Goal: Task Accomplishment & Management: Manage account settings

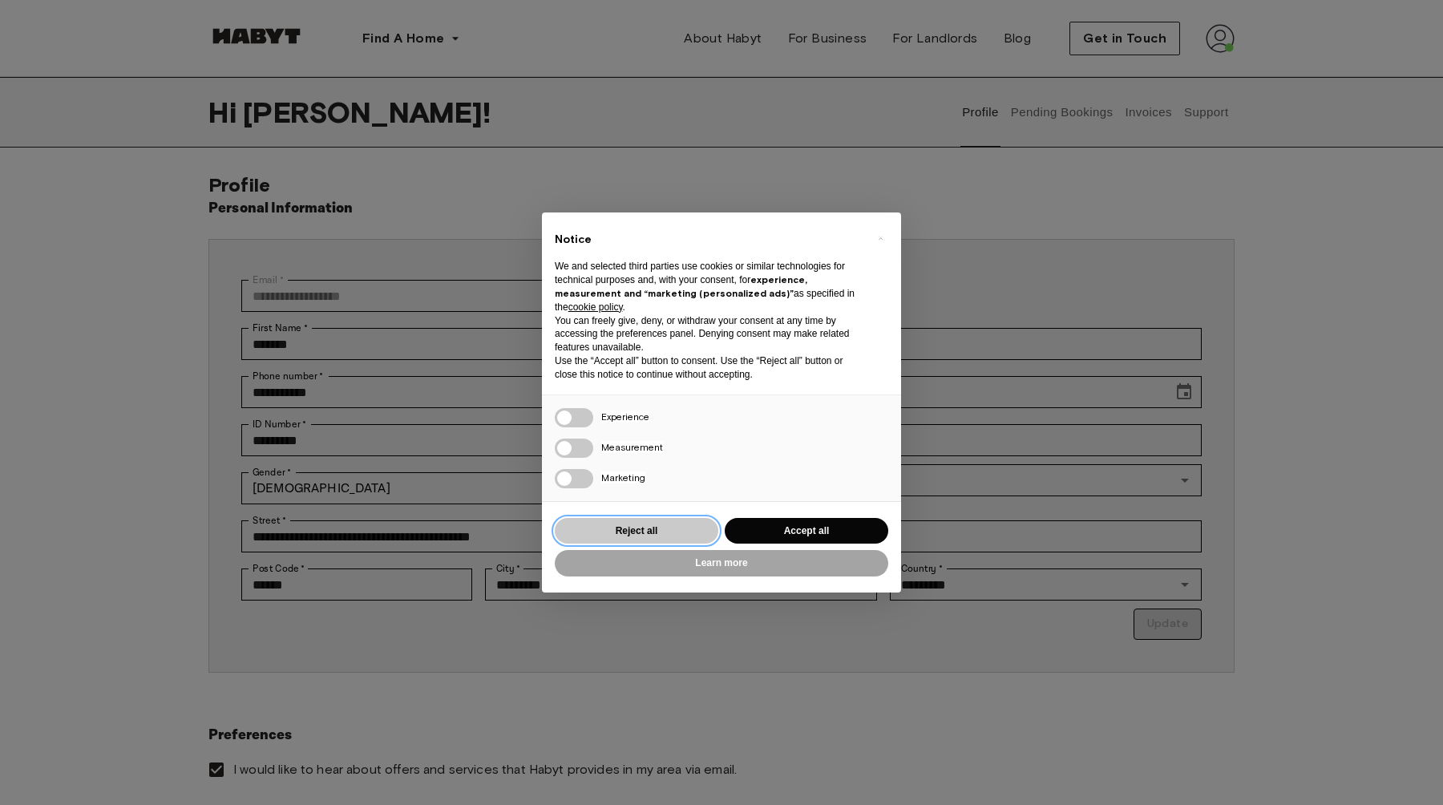
click at [696, 537] on button "Reject all" at bounding box center [636, 531] width 163 height 26
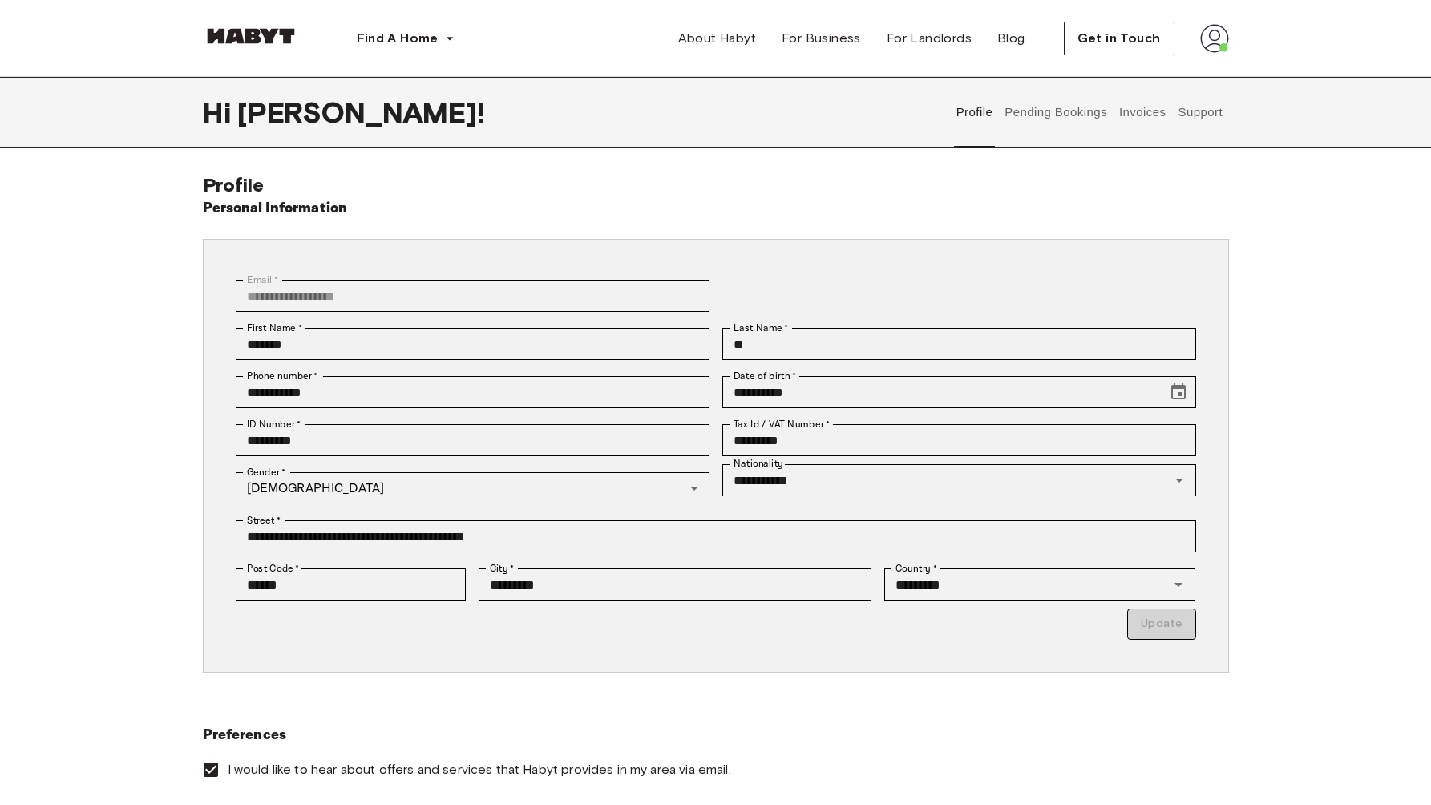
click at [1046, 112] on button "Pending Bookings" at bounding box center [1056, 112] width 107 height 71
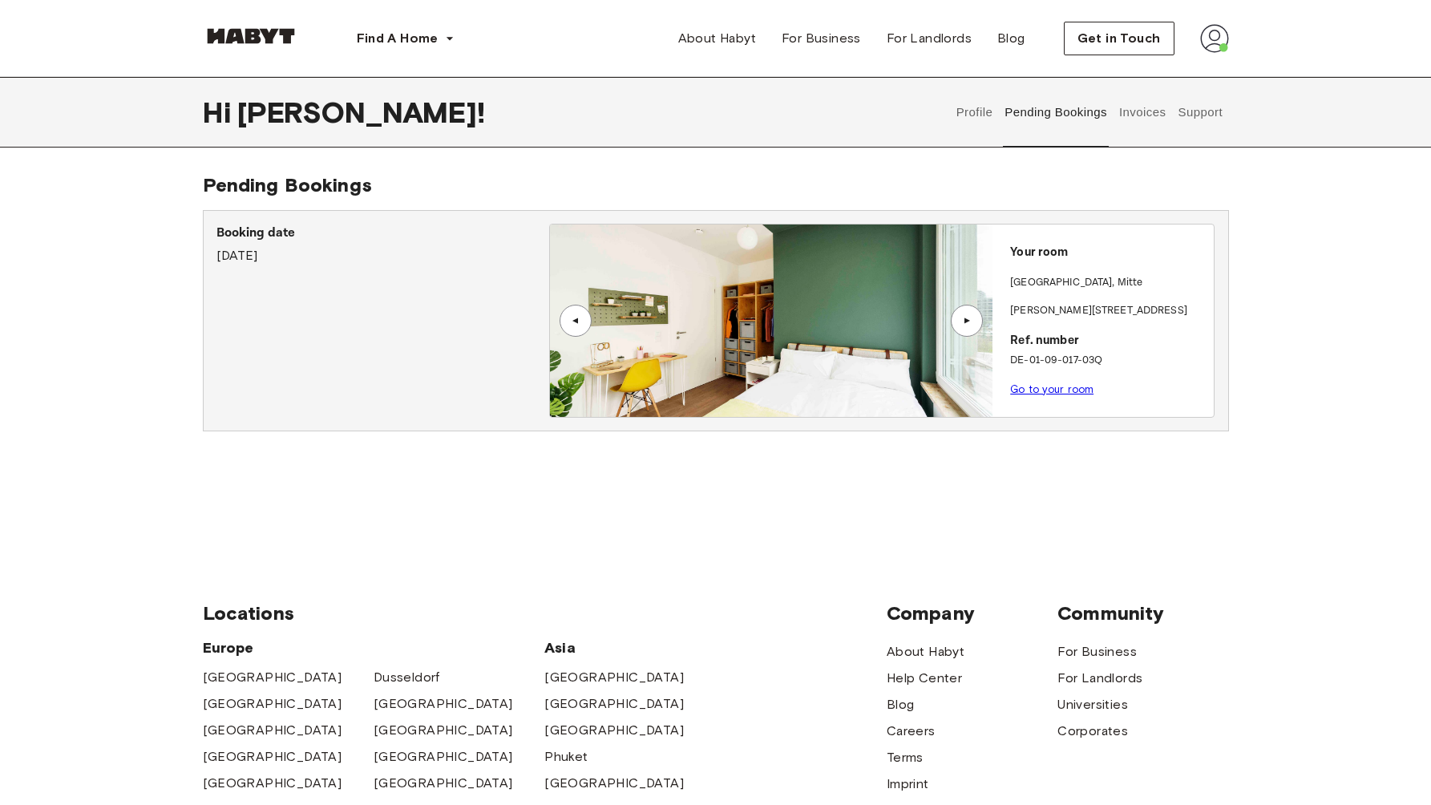
click at [1142, 112] on button "Invoices" at bounding box center [1141, 112] width 50 height 71
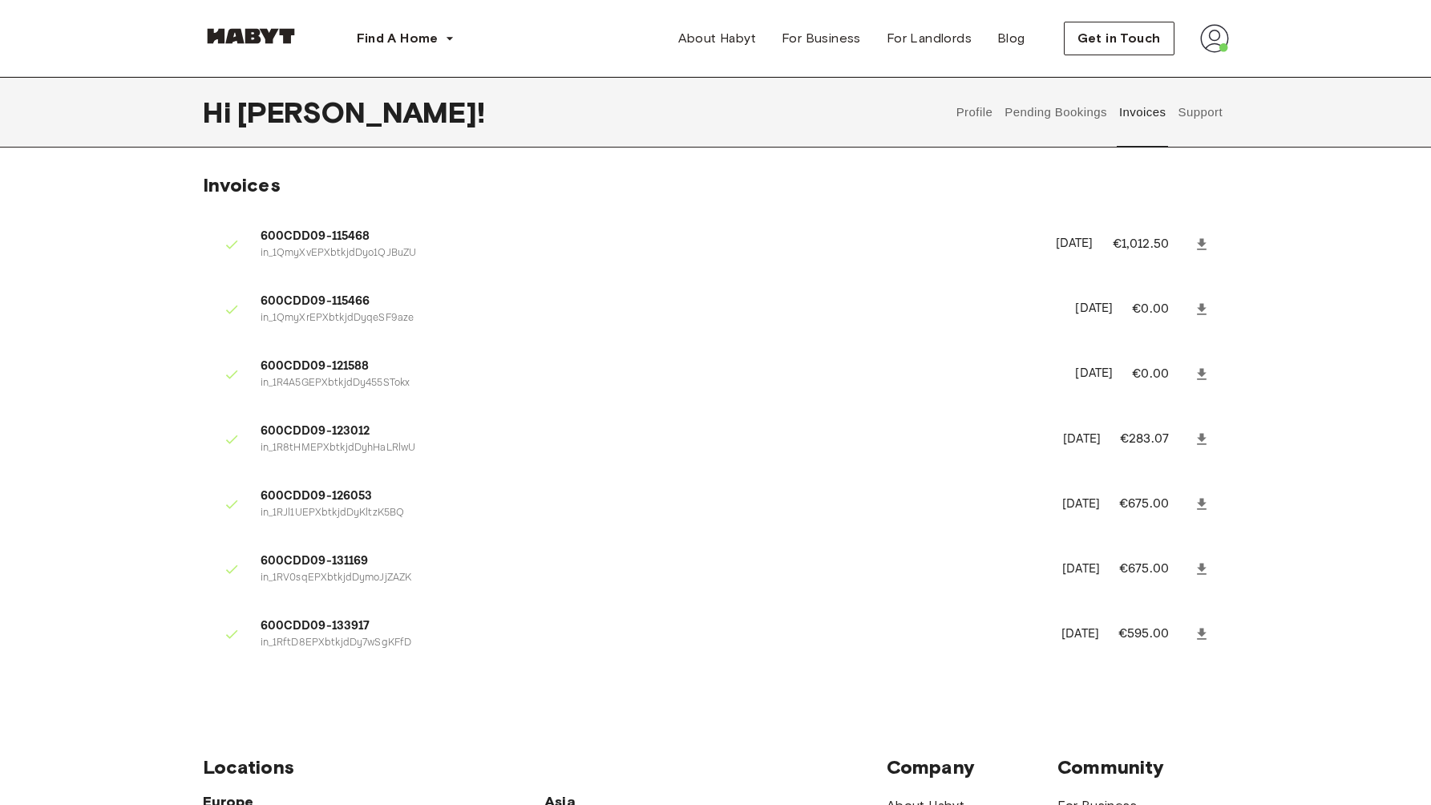
click at [1077, 106] on button "Pending Bookings" at bounding box center [1056, 112] width 107 height 71
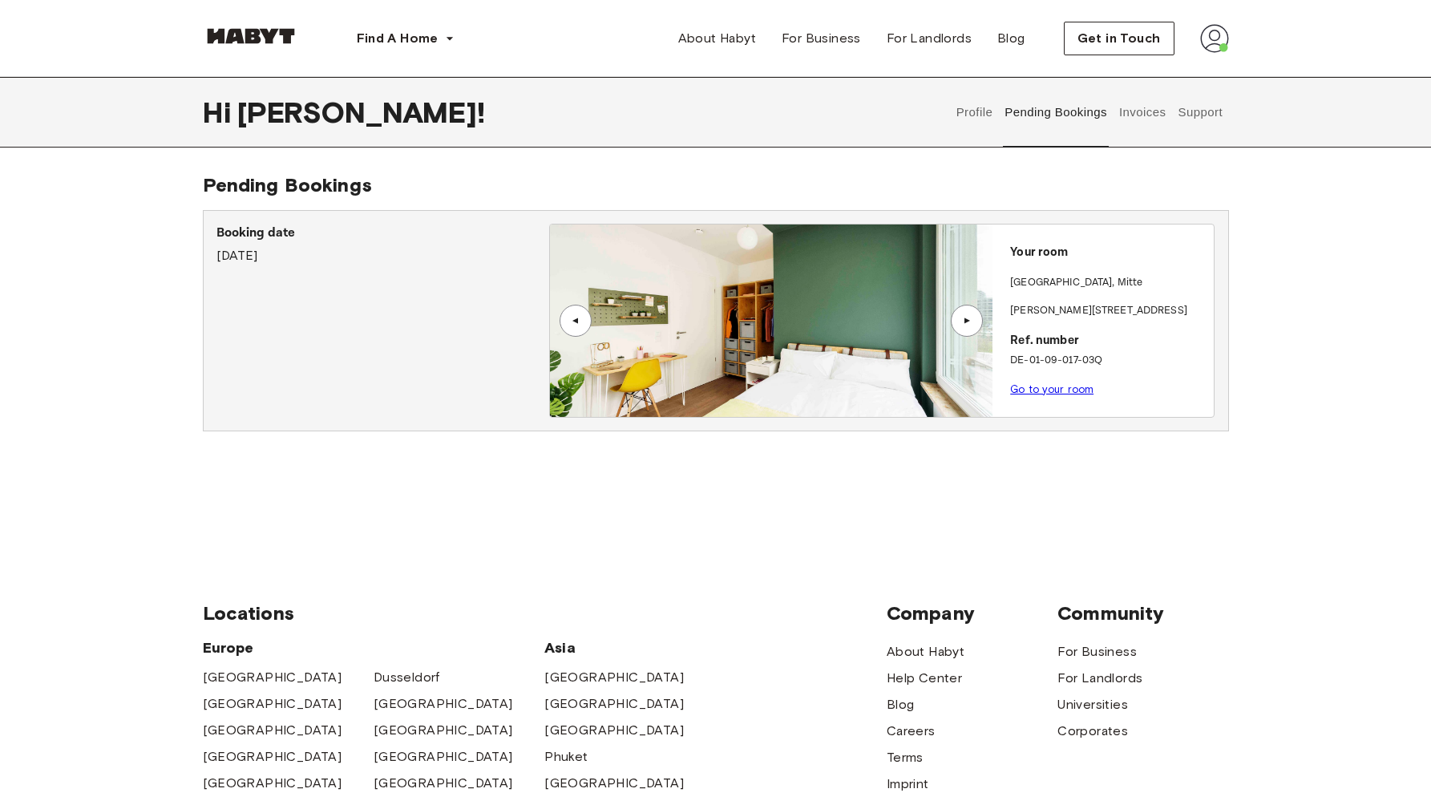
click at [1200, 106] on button "Support" at bounding box center [1200, 112] width 49 height 71
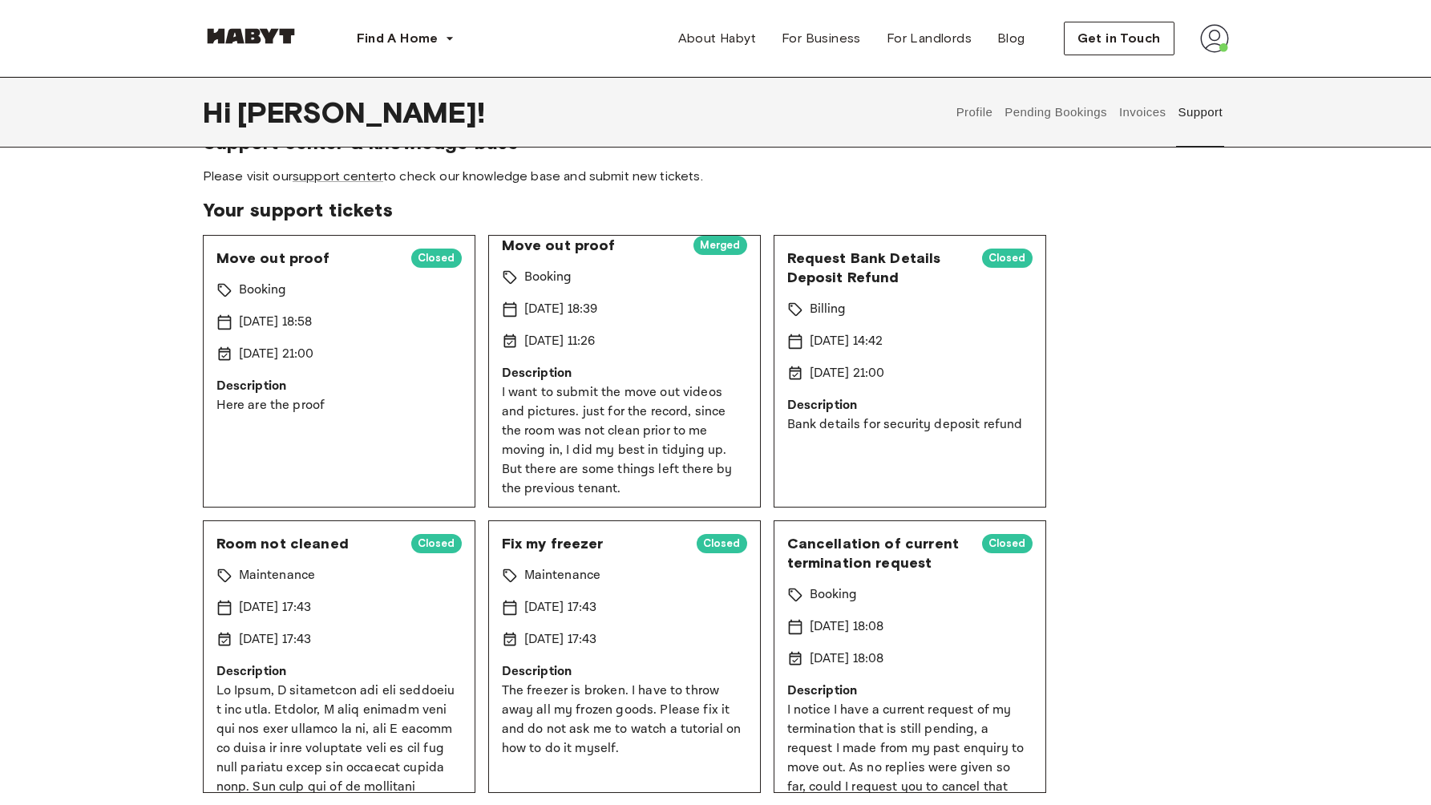
scroll to position [18, 0]
click at [448, 430] on div "Move out proof Closed Booking 2 Aug 2025 18:58 9 Aug 2025 21:00 Description Her…" at bounding box center [339, 371] width 272 height 272
click at [576, 438] on p "I want to submit the move out videos and pictures. just for the record, since t…" at bounding box center [624, 435] width 245 height 115
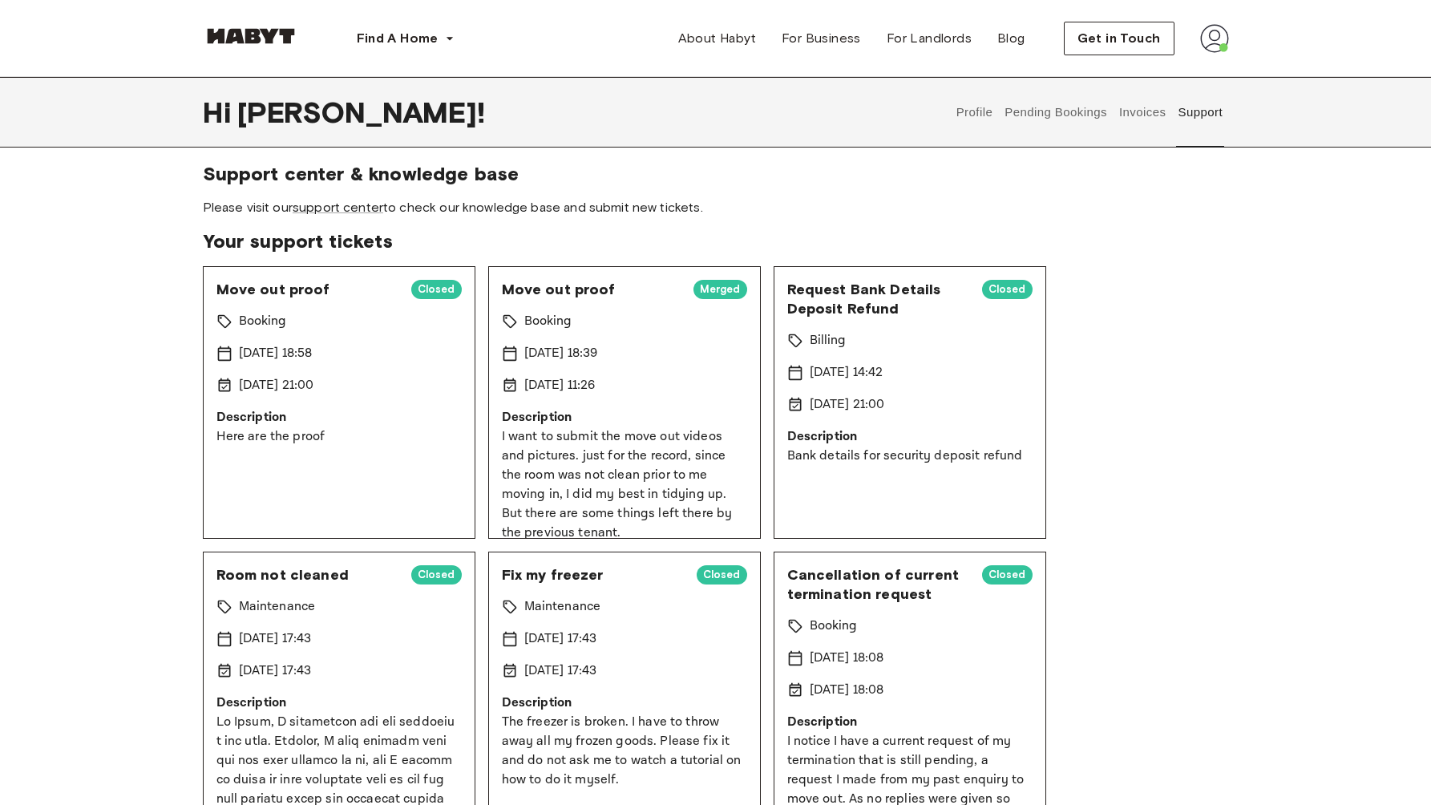
scroll to position [0, 0]
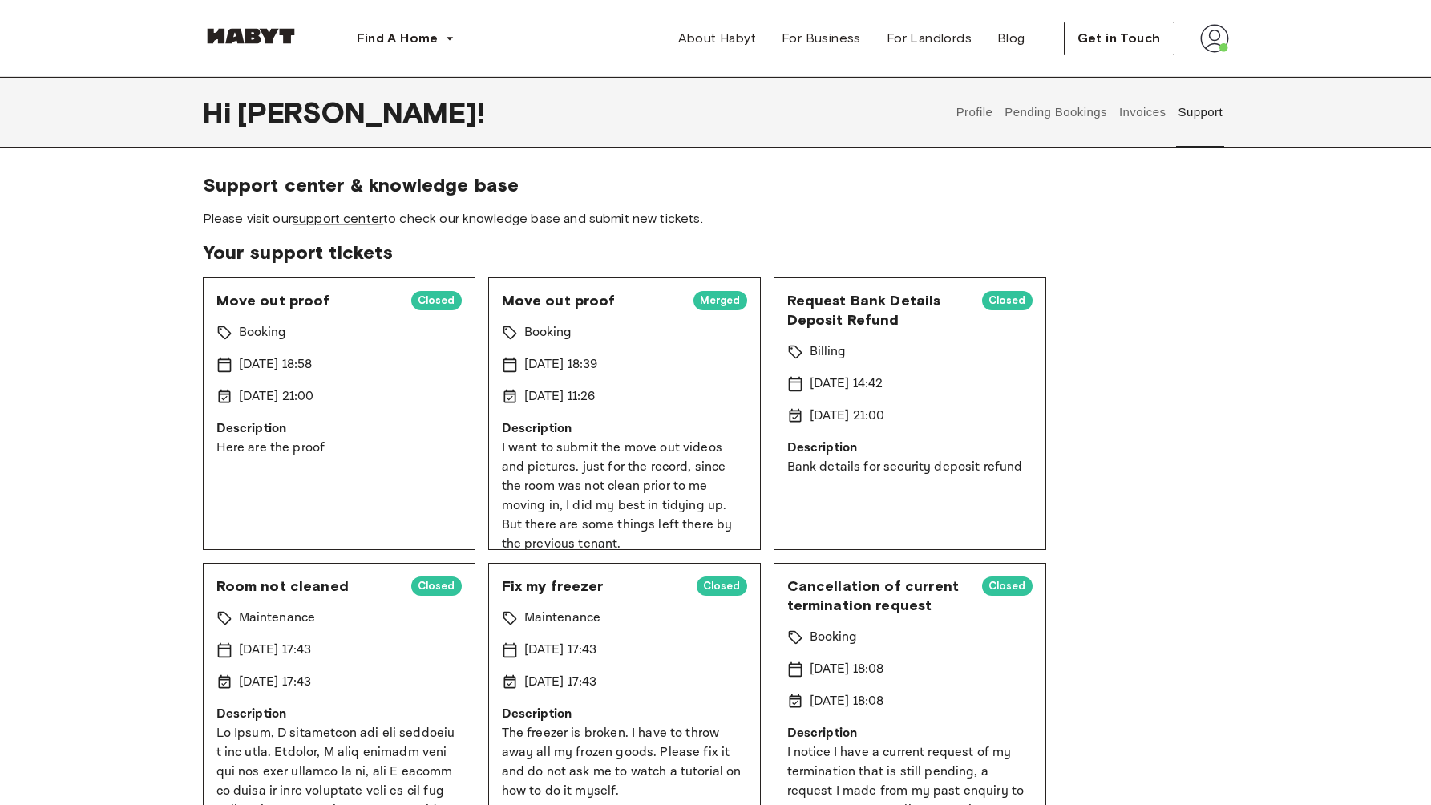
click at [369, 333] on div "Booking" at bounding box center [338, 332] width 245 height 19
click at [287, 300] on span "Move out proof" at bounding box center [307, 300] width 182 height 19
click at [1144, 112] on button "Invoices" at bounding box center [1141, 112] width 50 height 71
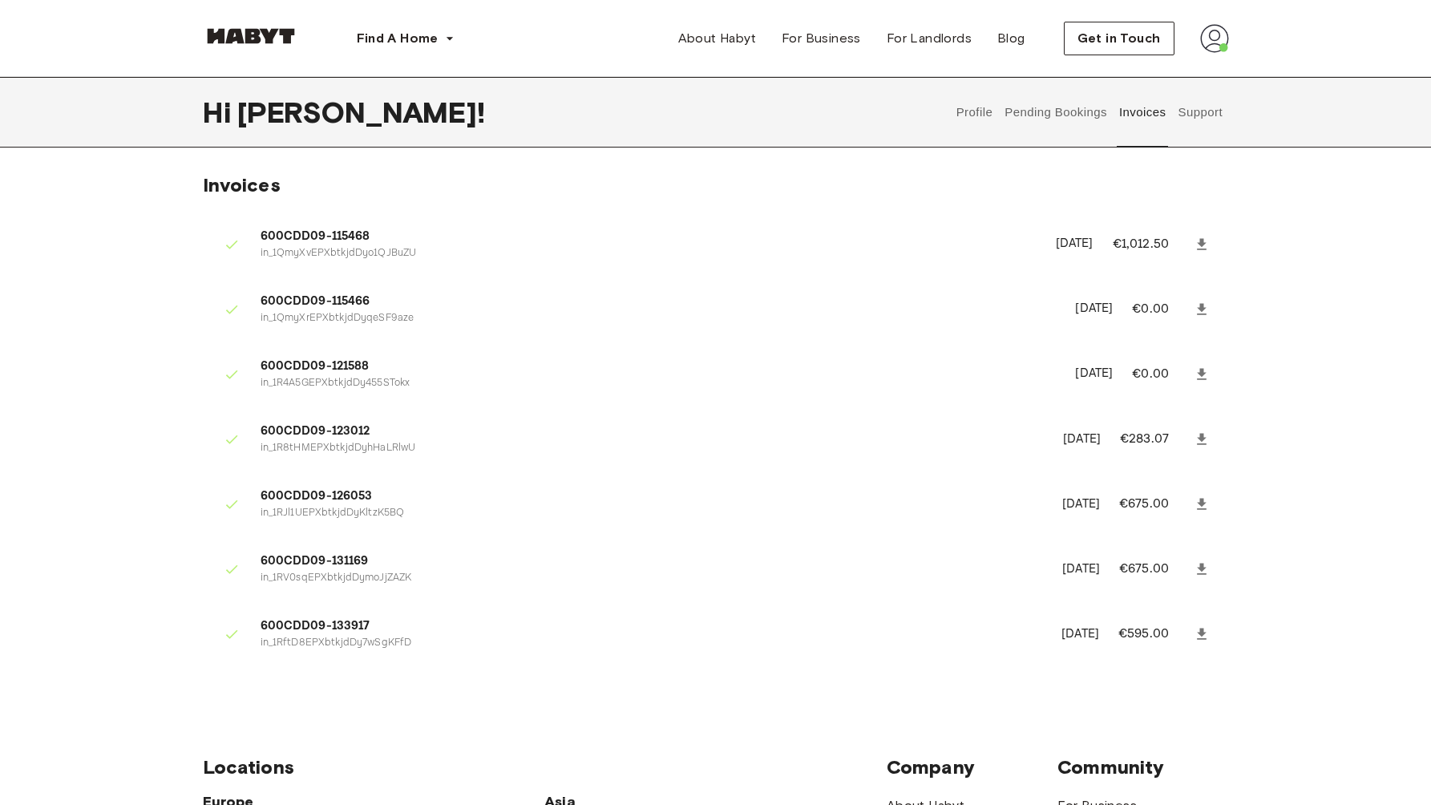
click at [1073, 97] on button "Pending Bookings" at bounding box center [1056, 112] width 107 height 71
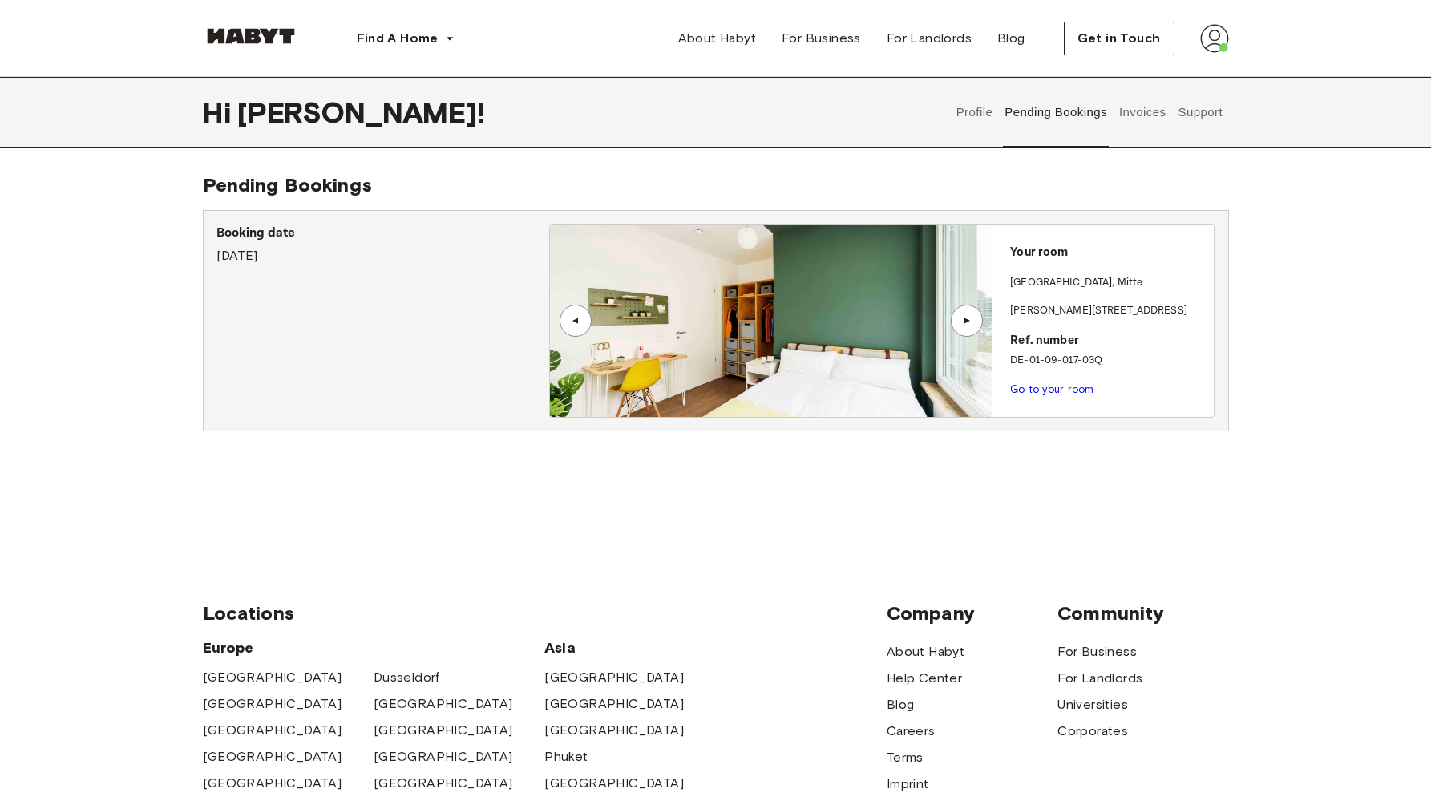
click at [972, 107] on button "Profile" at bounding box center [974, 112] width 41 height 71
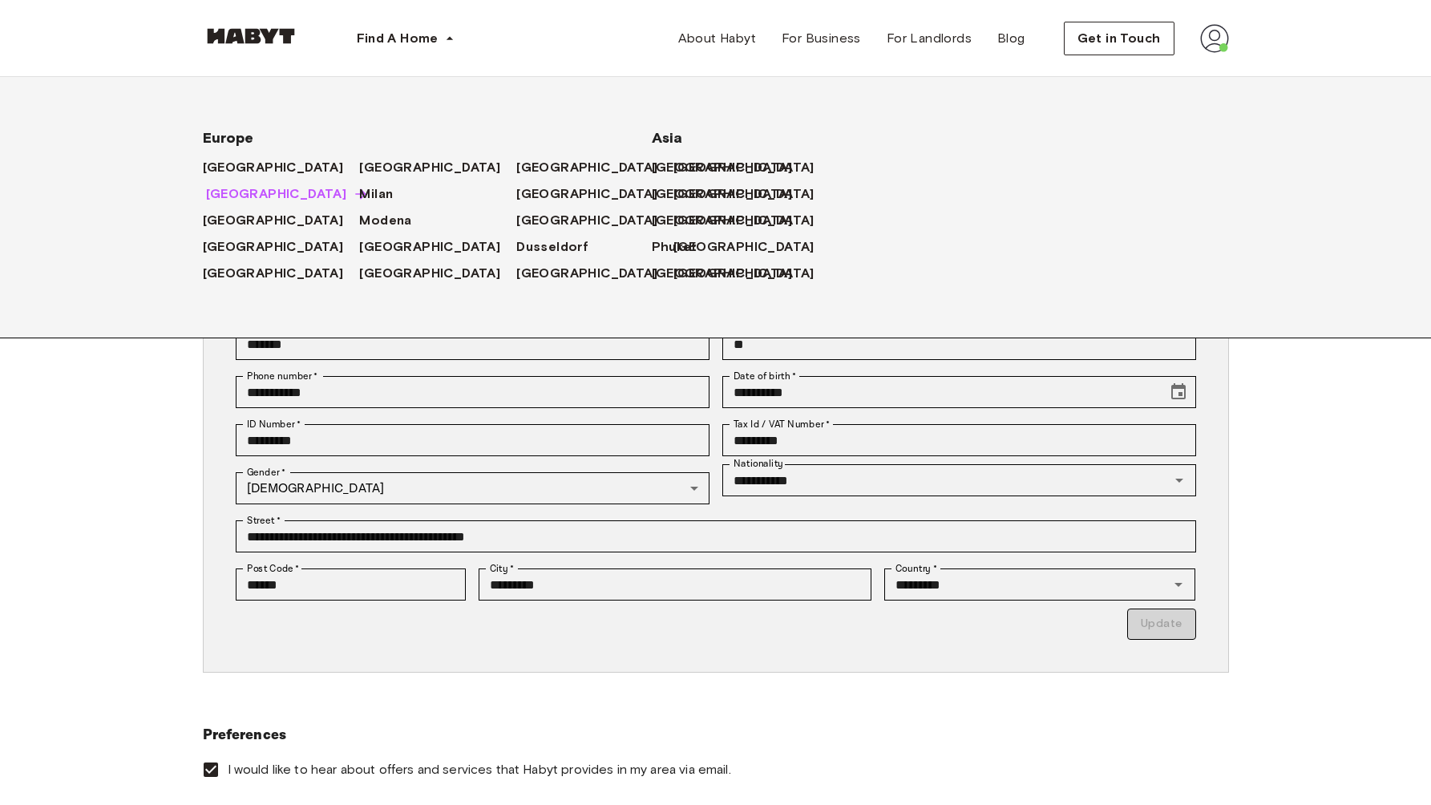
click at [229, 189] on span "[GEOGRAPHIC_DATA]" at bounding box center [276, 193] width 141 height 19
